Goal: Information Seeking & Learning: Learn about a topic

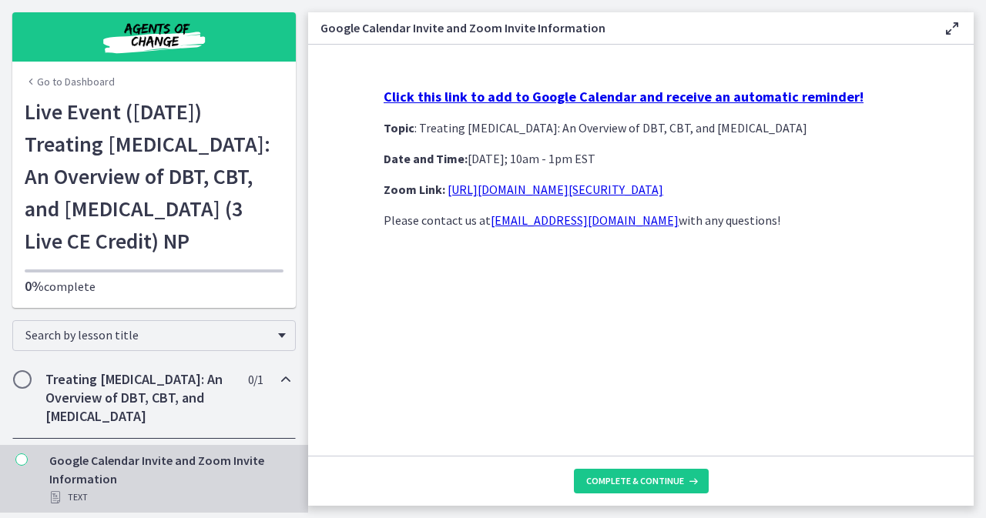
click at [71, 87] on link "Go to Dashboard" at bounding box center [70, 81] width 90 height 15
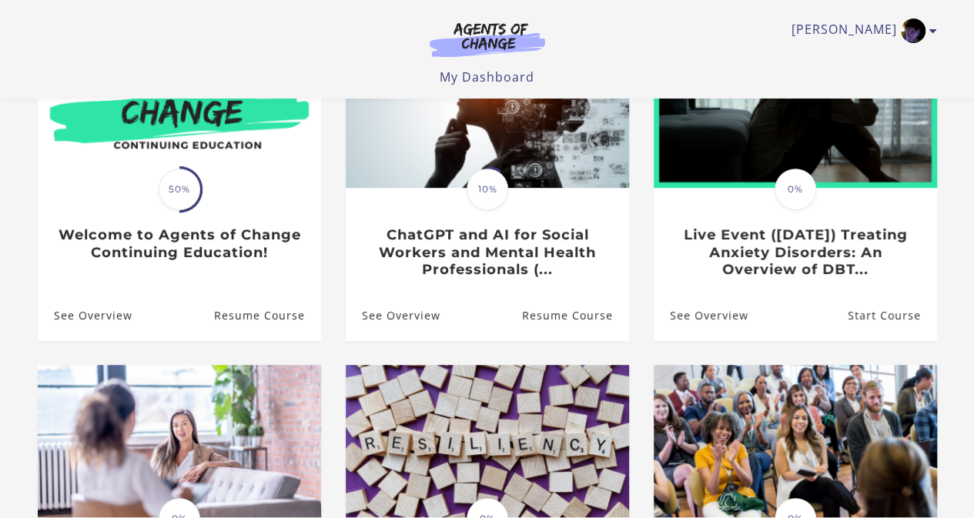
scroll to position [194, 0]
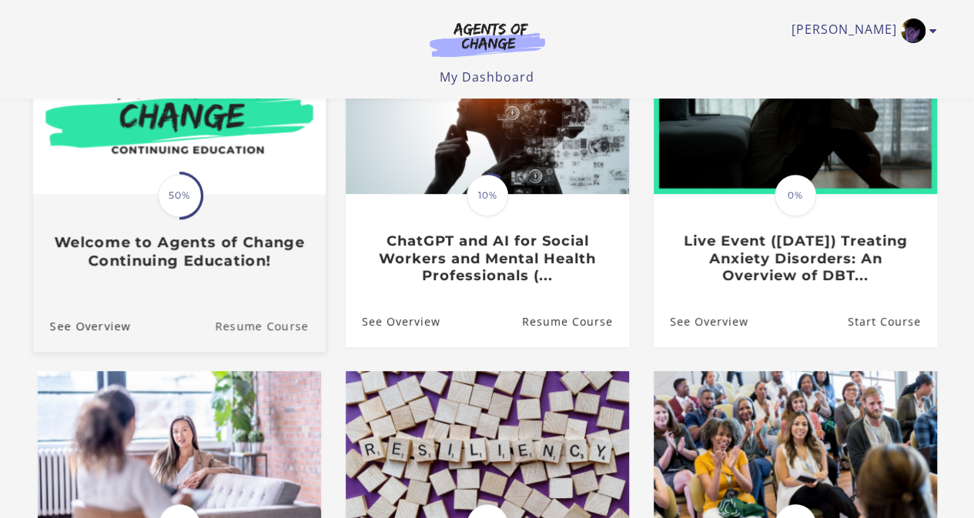
click at [281, 326] on link "Resume Course" at bounding box center [270, 326] width 111 height 52
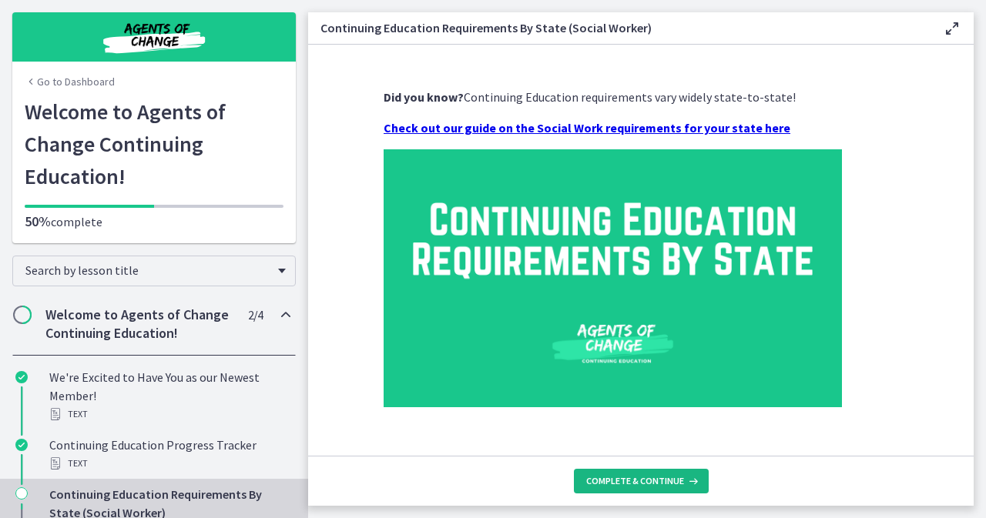
click at [676, 491] on button "Complete & continue" at bounding box center [641, 481] width 135 height 25
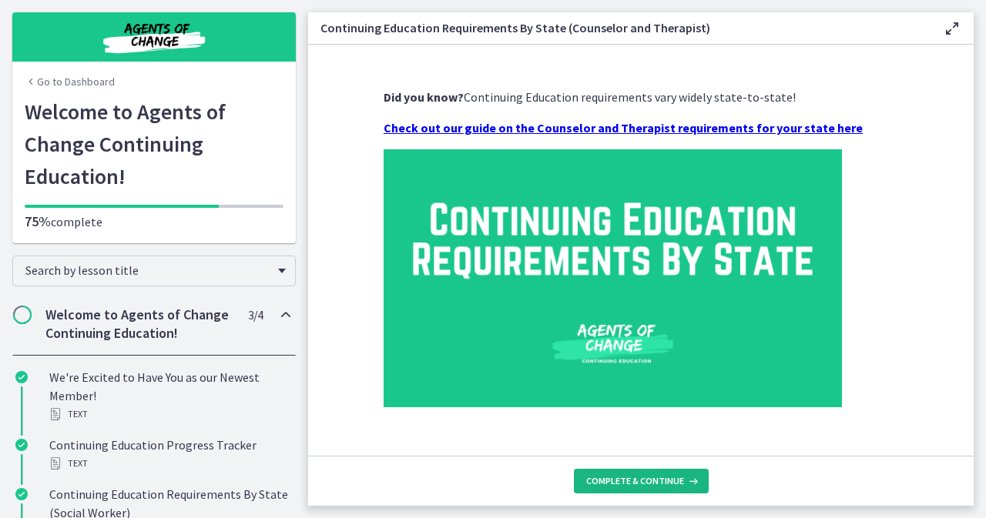
click at [685, 485] on icon at bounding box center [691, 481] width 15 height 12
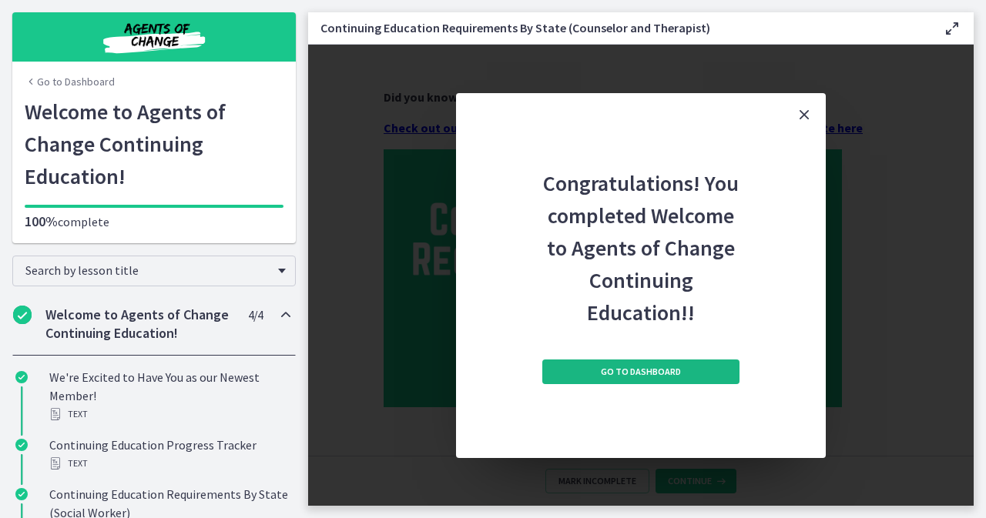
click at [710, 377] on link "Go to Dashboard" at bounding box center [640, 372] width 197 height 25
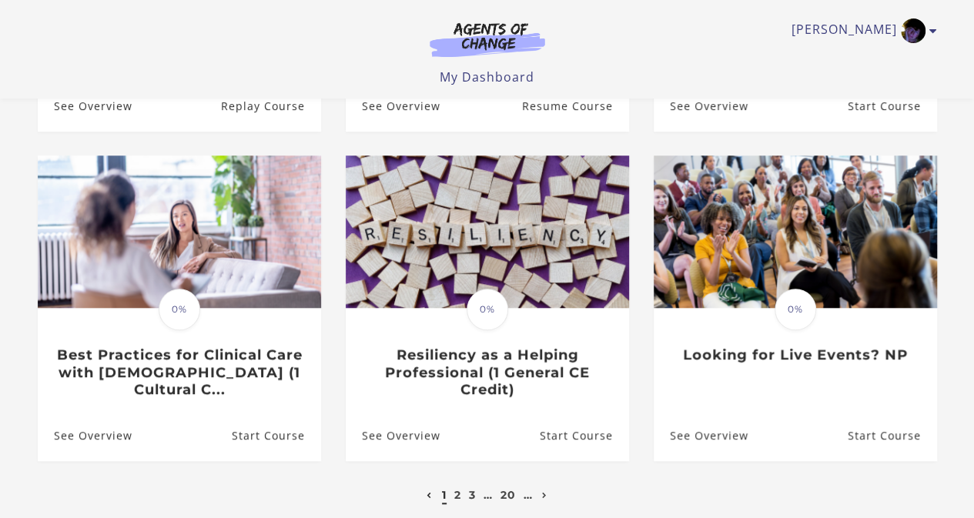
scroll to position [414, 0]
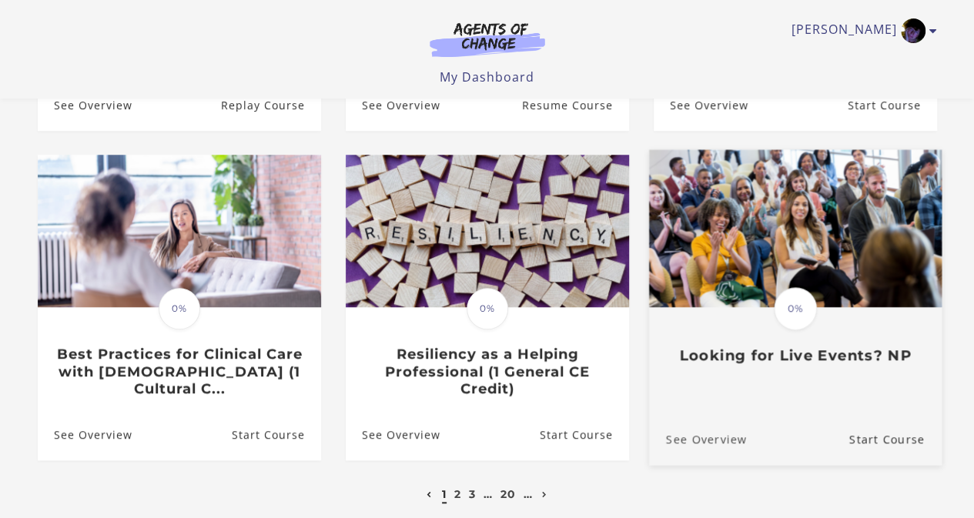
click at [713, 450] on link "See Overview" at bounding box center [698, 440] width 98 height 52
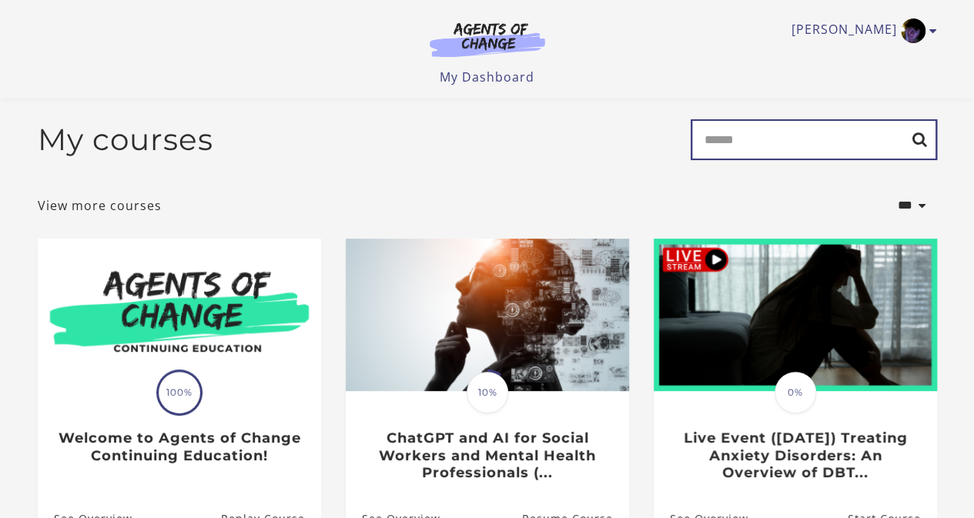
click at [816, 139] on input "Search" at bounding box center [814, 139] width 246 height 41
type input "****"
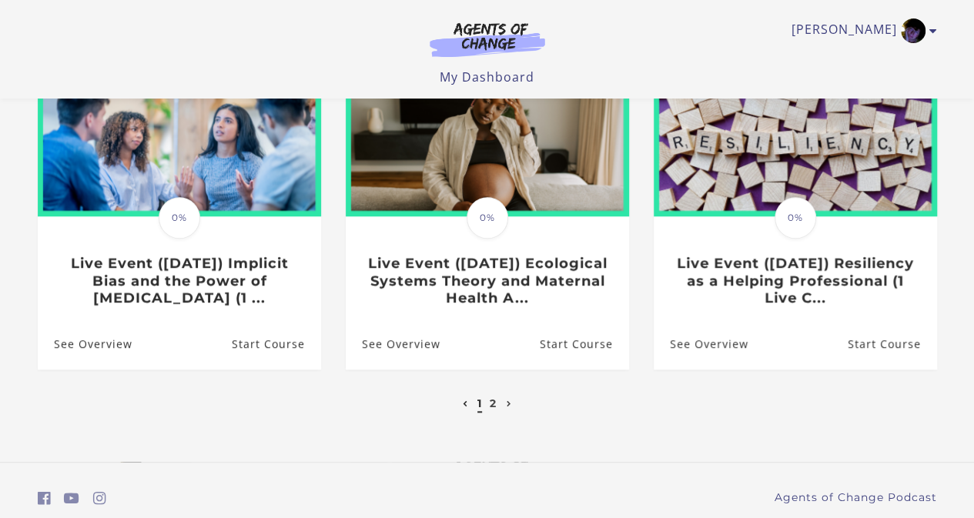
scroll to position [543, 0]
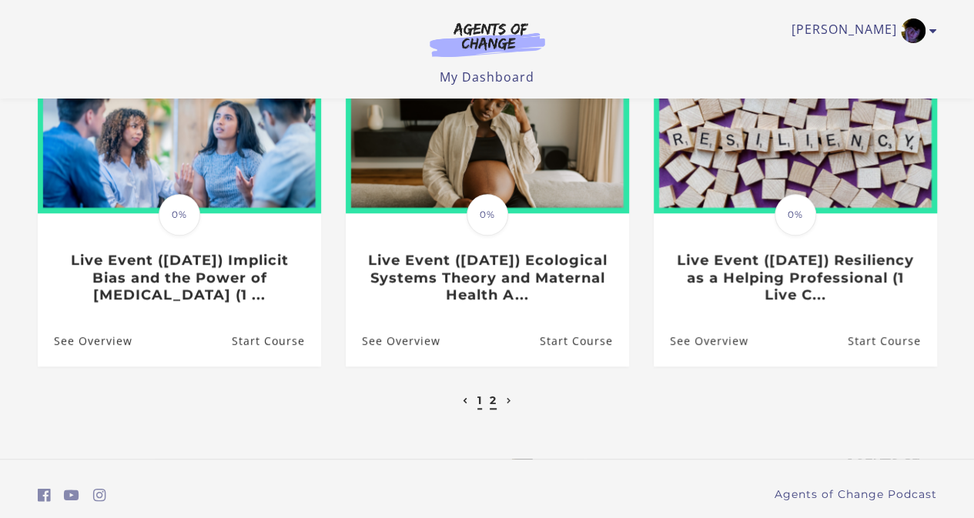
click at [493, 407] on link "2" at bounding box center [493, 401] width 7 height 14
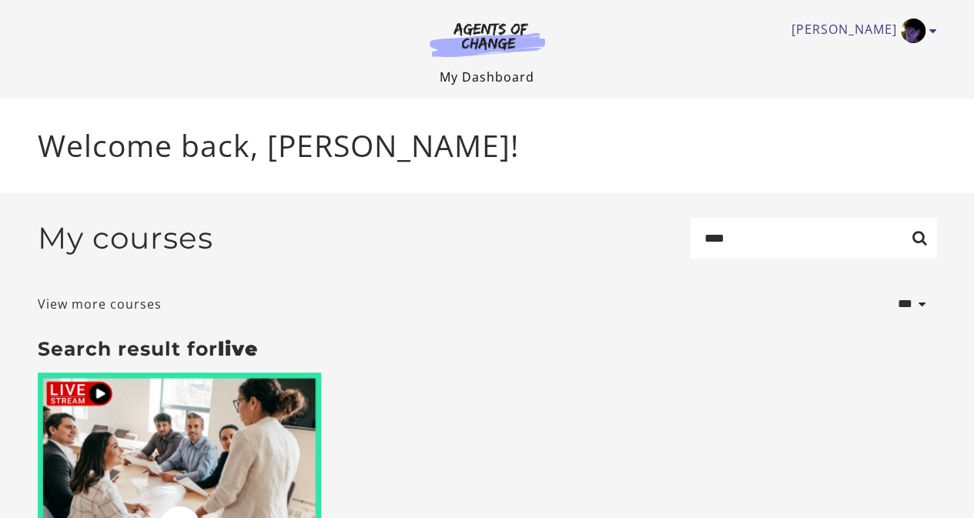
click at [501, 81] on link "My Dashboard" at bounding box center [487, 77] width 95 height 17
